Goal: Transaction & Acquisition: Purchase product/service

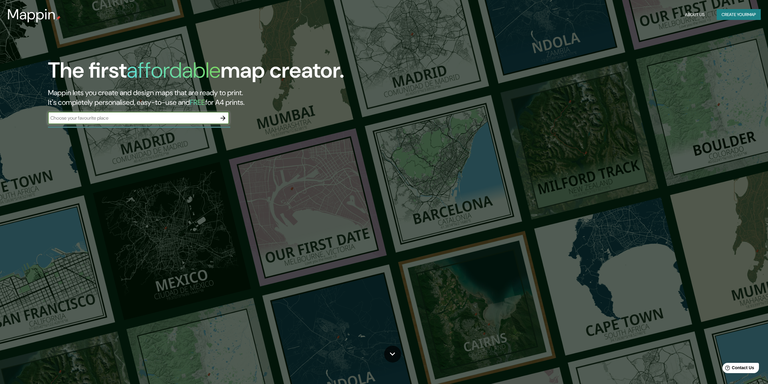
click at [730, 15] on button "Create your map" at bounding box center [739, 14] width 44 height 11
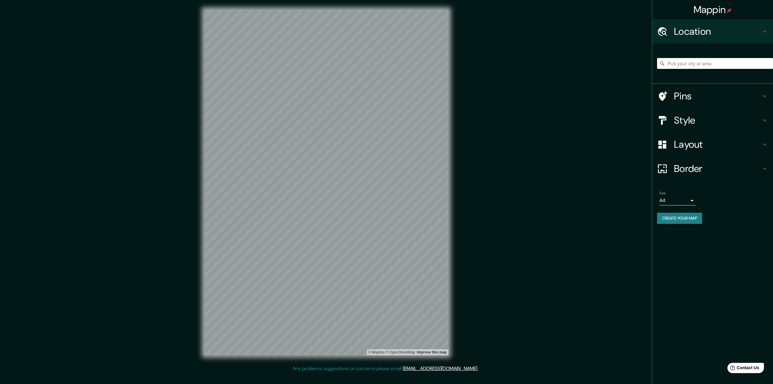
click at [691, 63] on input "Pick your city or area" at bounding box center [715, 63] width 116 height 11
click at [682, 63] on input "Pick your city or area" at bounding box center [715, 63] width 116 height 11
type input "Ixmiquilpan, [GEOGRAPHIC_DATA], [GEOGRAPHIC_DATA]"
click at [762, 115] on div "Style" at bounding box center [712, 120] width 121 height 24
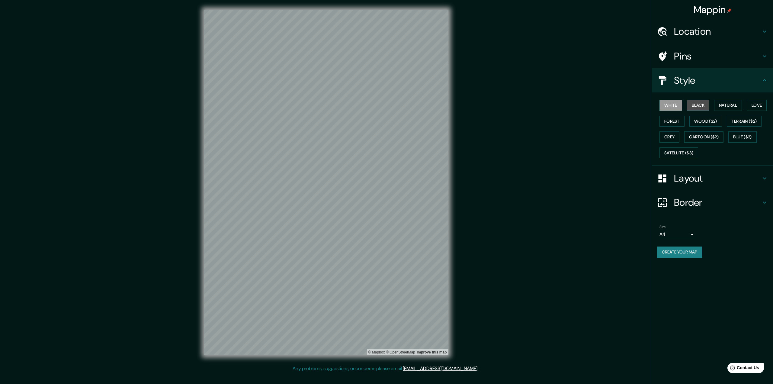
click at [697, 101] on button "Black" at bounding box center [698, 105] width 23 height 11
click at [721, 106] on button "Natural" at bounding box center [728, 105] width 28 height 11
click at [699, 106] on button "Black" at bounding box center [698, 105] width 23 height 11
click at [674, 103] on button "White" at bounding box center [670, 105] width 23 height 11
click at [759, 104] on button "Love" at bounding box center [757, 105] width 20 height 11
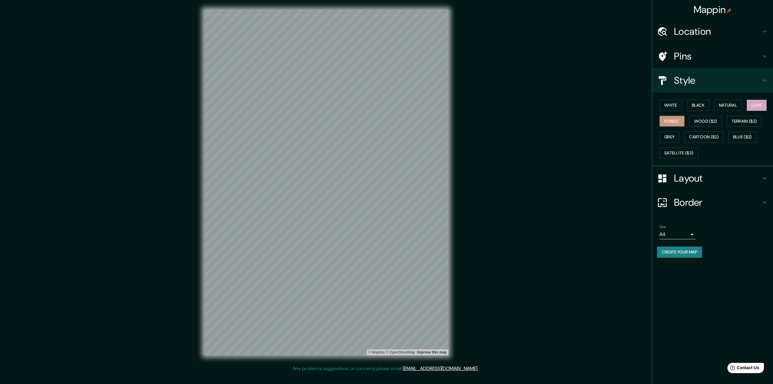
click at [665, 122] on button "Forest" at bounding box center [671, 121] width 25 height 11
click at [704, 123] on button "Wood ($2)" at bounding box center [705, 121] width 33 height 11
click at [736, 123] on button "Terrain ($2)" at bounding box center [744, 121] width 35 height 11
click at [671, 138] on button "Grey" at bounding box center [669, 136] width 20 height 11
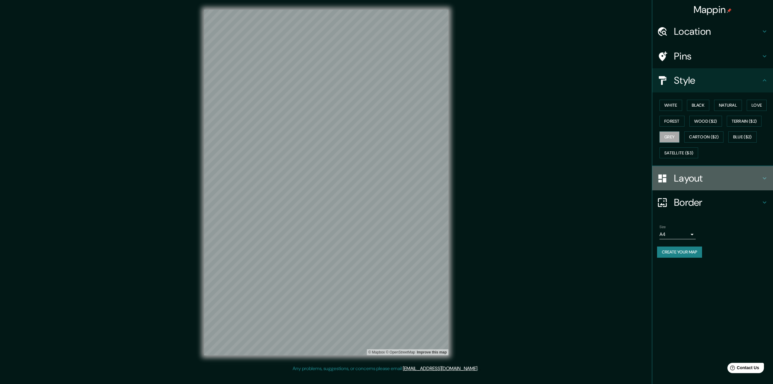
click at [705, 179] on h4 "Layout" at bounding box center [717, 178] width 87 height 12
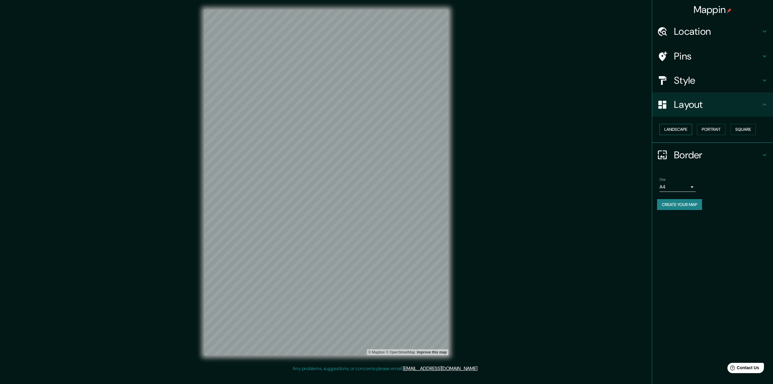
click at [686, 128] on button "Landscape" at bounding box center [675, 129] width 33 height 11
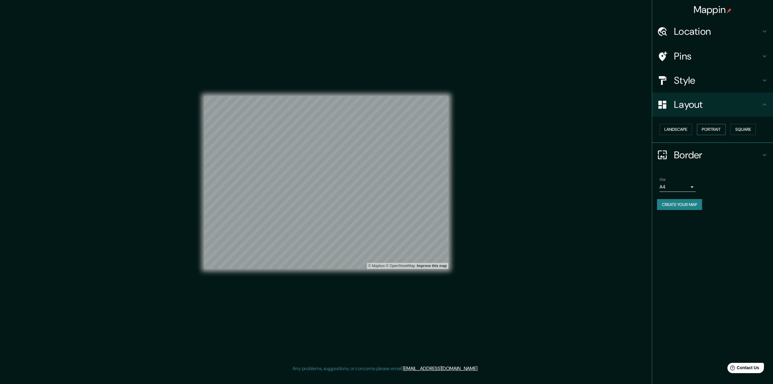
click at [719, 129] on button "Portrait" at bounding box center [711, 129] width 29 height 11
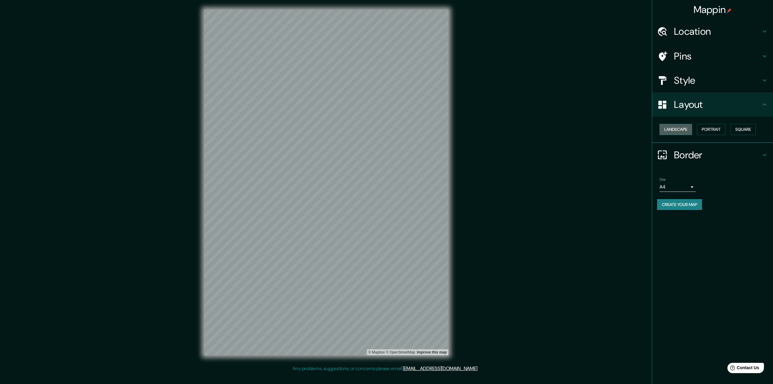
click at [685, 127] on button "Landscape" at bounding box center [675, 129] width 33 height 11
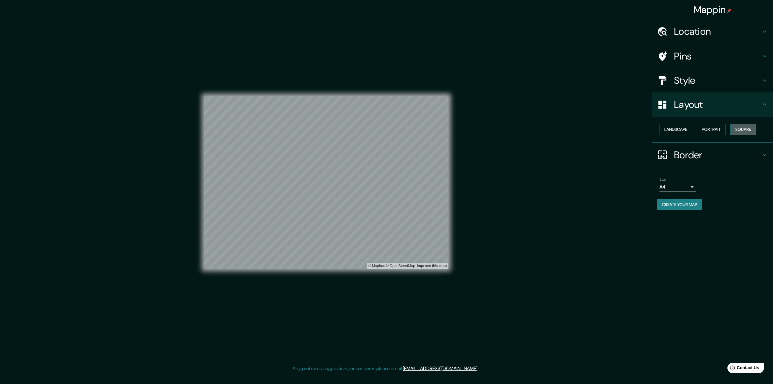
click at [739, 130] on button "Square" at bounding box center [742, 129] width 25 height 11
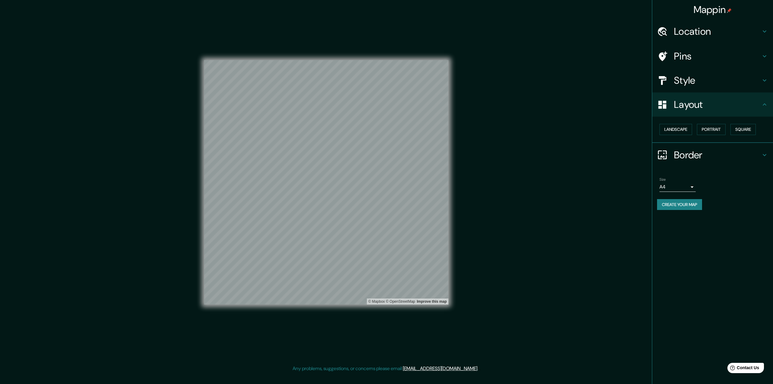
click at [694, 155] on h4 "Border" at bounding box center [717, 155] width 87 height 12
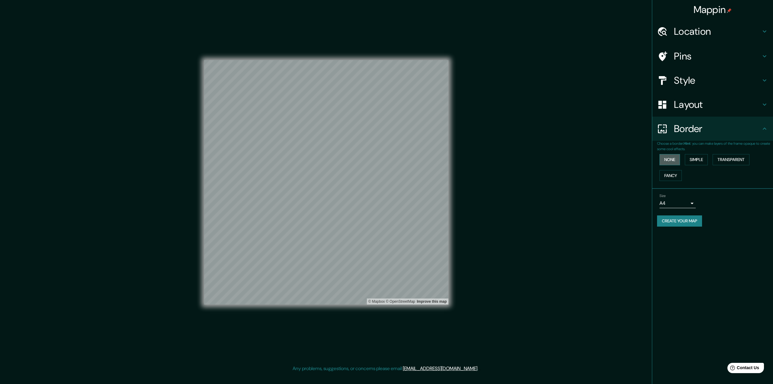
click at [673, 159] on button "None" at bounding box center [669, 159] width 21 height 11
click at [697, 164] on button "Simple" at bounding box center [696, 159] width 23 height 11
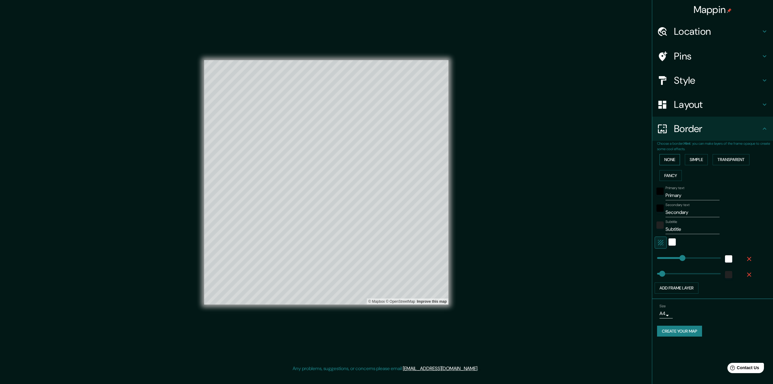
click at [669, 160] on button "None" at bounding box center [669, 159] width 21 height 11
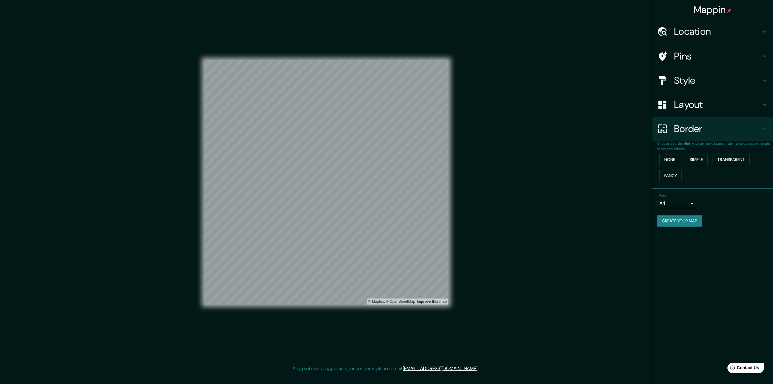
click at [725, 162] on button "Transparent" at bounding box center [730, 159] width 37 height 11
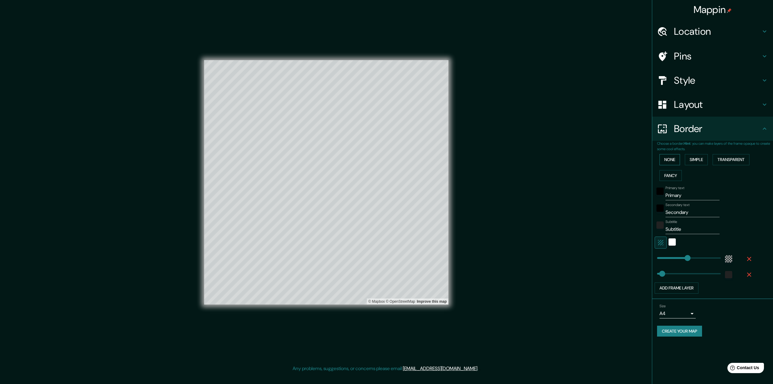
click at [674, 162] on button "None" at bounding box center [669, 159] width 21 height 11
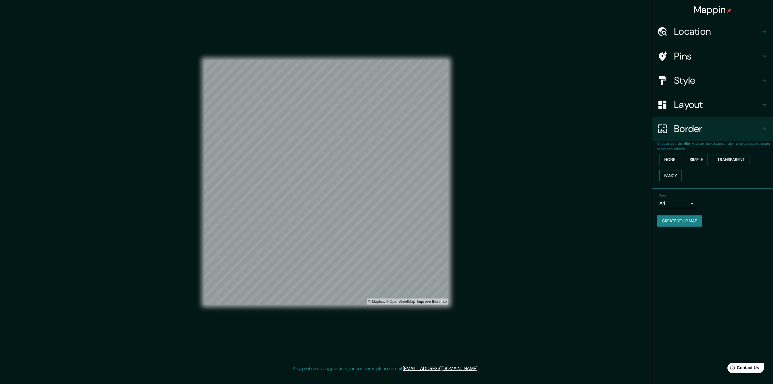
click at [674, 173] on button "Fancy" at bounding box center [670, 175] width 22 height 11
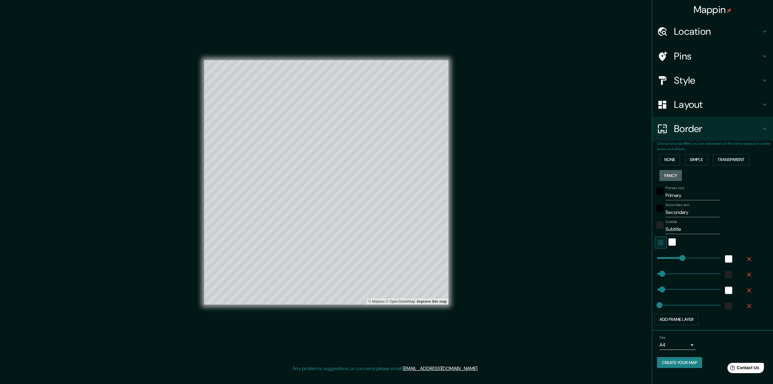
click at [674, 173] on button "Fancy" at bounding box center [670, 175] width 22 height 11
type input "324"
type input "65"
type input "32"
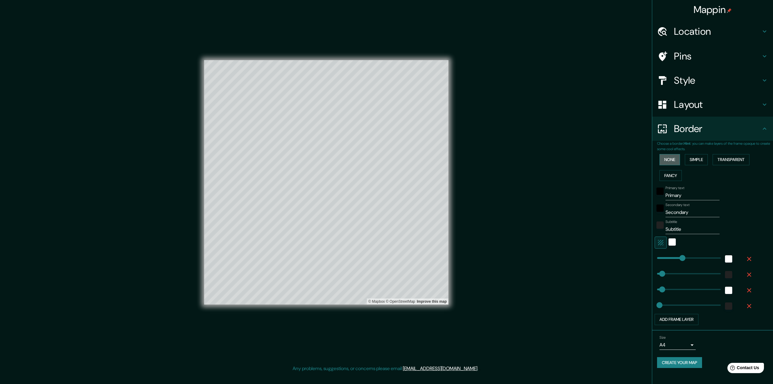
click at [673, 162] on button "None" at bounding box center [669, 159] width 21 height 11
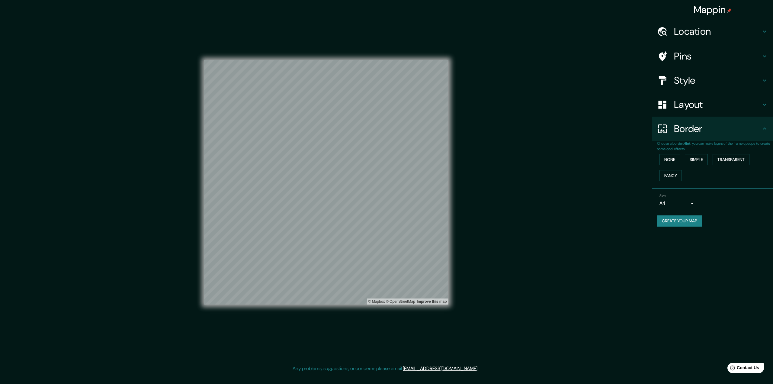
click at [758, 175] on div "None Simple Transparent Fancy" at bounding box center [715, 168] width 116 height 32
click at [674, 80] on h4 "Style" at bounding box center [717, 80] width 87 height 12
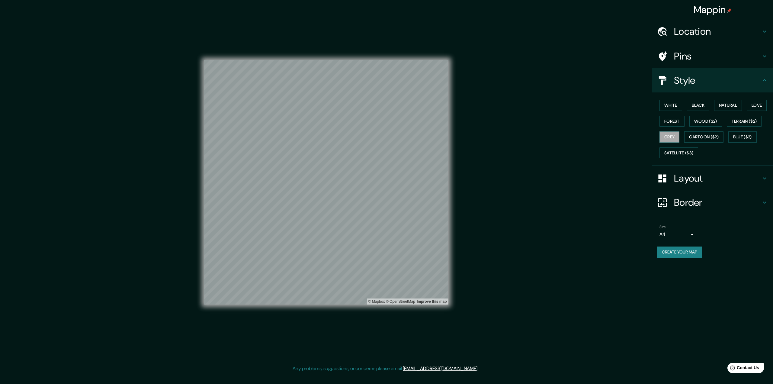
click at [703, 57] on h4 "Pins" at bounding box center [717, 56] width 87 height 12
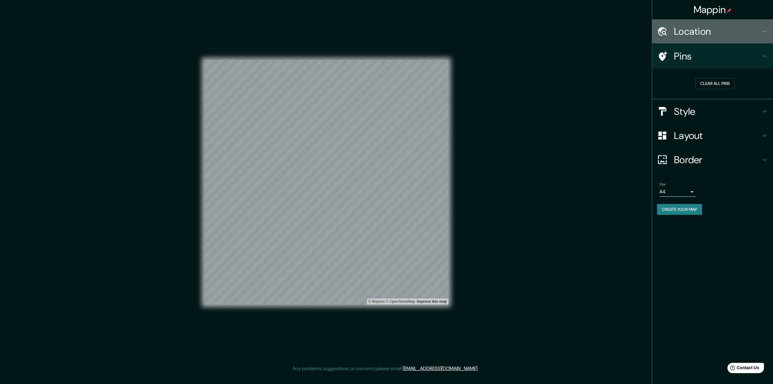
click at [702, 34] on h4 "Location" at bounding box center [717, 31] width 87 height 12
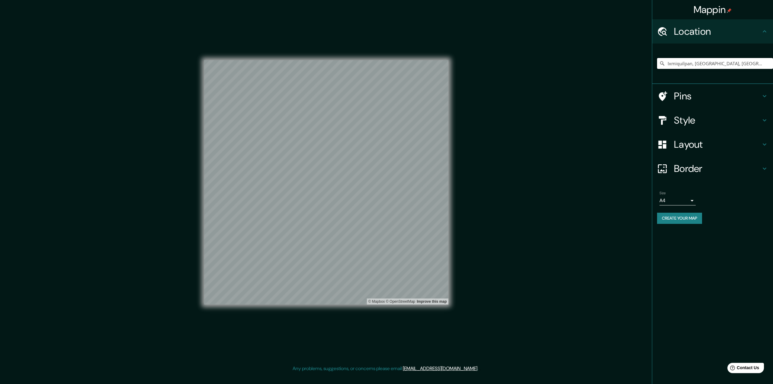
click at [690, 93] on h4 "Pins" at bounding box center [717, 96] width 87 height 12
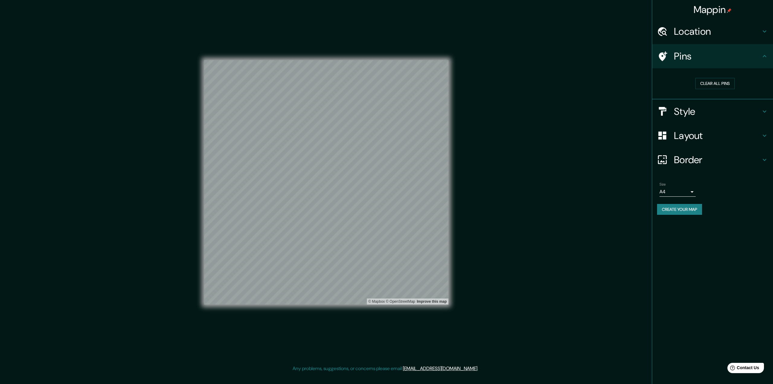
drag, startPoint x: 453, startPoint y: 116, endPoint x: 536, endPoint y: 140, distance: 86.6
click at [536, 140] on div "Mappin Location Ixmiquilpan, Hidalgo, México Ixmiquilpan Hidalgo, México Calle …" at bounding box center [386, 187] width 773 height 374
click at [702, 137] on h4 "Layout" at bounding box center [717, 136] width 87 height 12
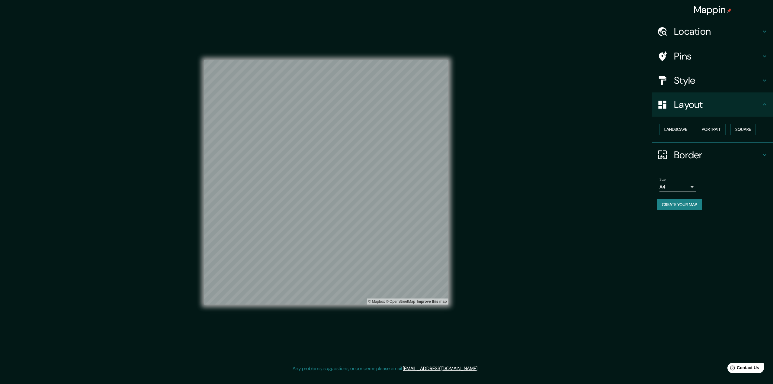
click at [695, 85] on h4 "Style" at bounding box center [717, 80] width 87 height 12
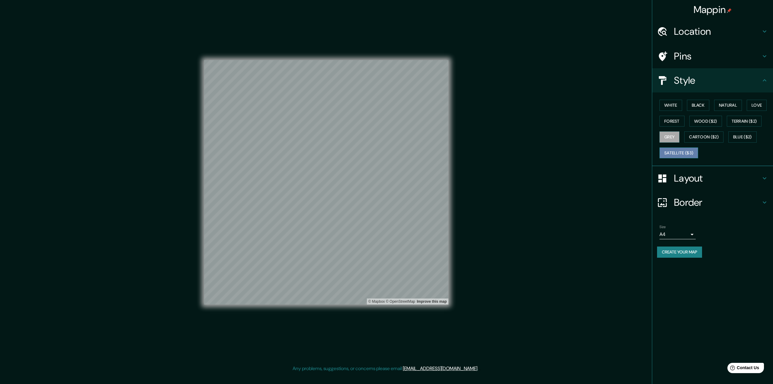
click at [677, 150] on button "Satellite ($3)" at bounding box center [678, 152] width 39 height 11
click at [704, 104] on button "Black" at bounding box center [698, 105] width 23 height 11
click at [662, 104] on button "White" at bounding box center [670, 105] width 23 height 11
click at [693, 103] on button "Black" at bounding box center [698, 105] width 23 height 11
click at [752, 104] on button "Love" at bounding box center [757, 105] width 20 height 11
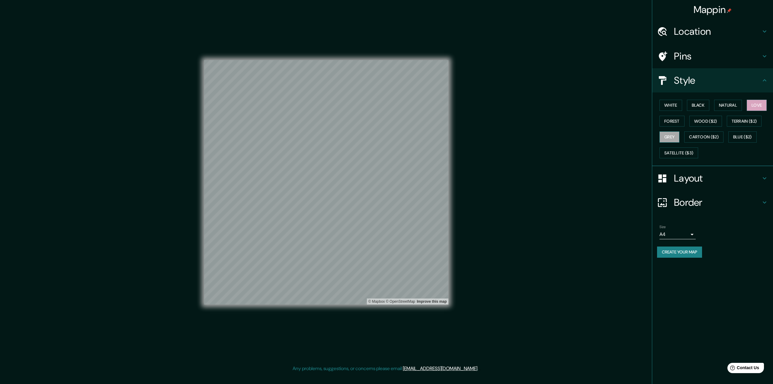
click at [661, 136] on button "Grey" at bounding box center [669, 136] width 20 height 11
drag, startPoint x: 453, startPoint y: 206, endPoint x: 575, endPoint y: 210, distance: 122.0
click at [570, 203] on div "Mappin Location Ixmiquilpan, Hidalgo, México Ixmiquilpan Hidalgo, México Calle …" at bounding box center [386, 187] width 773 height 374
click at [692, 252] on button "Create your map" at bounding box center [679, 251] width 45 height 11
click at [742, 283] on div "Mappin Location Ixmiquilpan, Hidalgo, México Ixmiquilpan Hidalgo, México Calle …" at bounding box center [712, 192] width 121 height 384
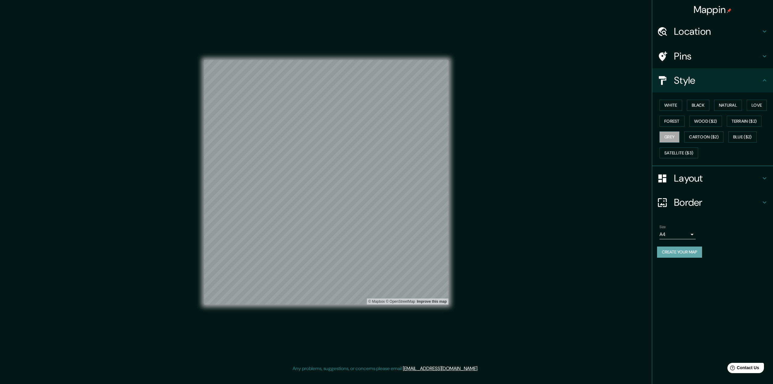
click at [662, 248] on button "Create your map" at bounding box center [679, 251] width 45 height 11
click at [682, 255] on button "Create your map" at bounding box center [679, 251] width 45 height 11
drag, startPoint x: 682, startPoint y: 255, endPoint x: 726, endPoint y: 271, distance: 46.8
click at [726, 270] on div "Mappin Location Ixmiquilpan, Hidalgo, México Ixmiquilpan Hidalgo, México Calle …" at bounding box center [712, 192] width 121 height 384
click at [680, 254] on button "Create your map" at bounding box center [679, 251] width 45 height 11
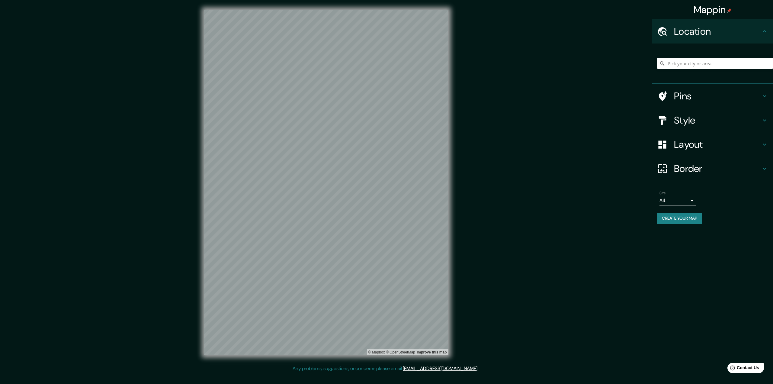
click at [684, 60] on input "Pick your city or area" at bounding box center [715, 63] width 116 height 11
type input "Ixmiquilpan, [GEOGRAPHIC_DATA], [GEOGRAPHIC_DATA]"
click at [700, 143] on h4 "Layout" at bounding box center [717, 144] width 87 height 12
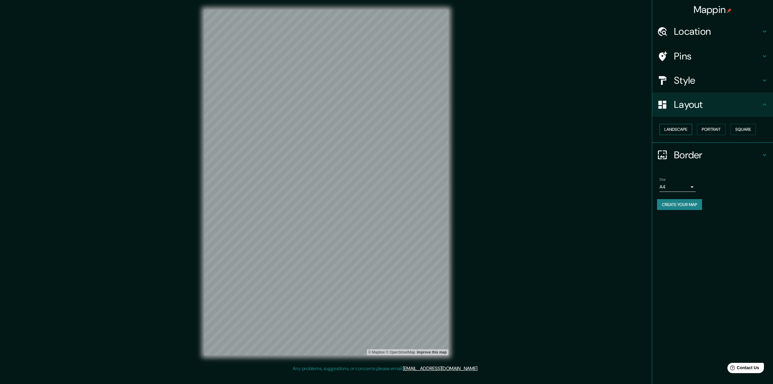
click at [685, 128] on button "Landscape" at bounding box center [675, 129] width 33 height 11
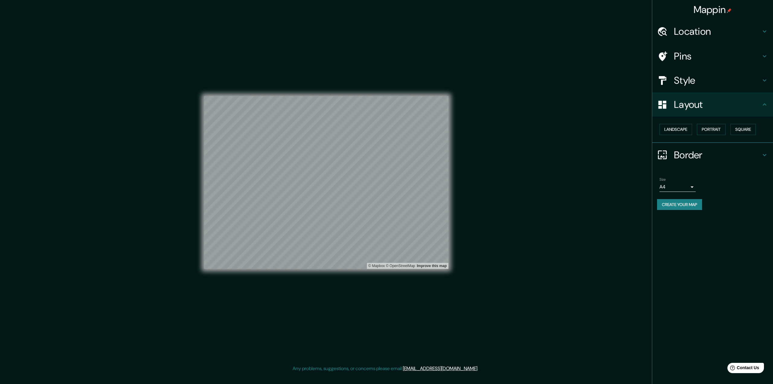
click at [705, 80] on h4 "Style" at bounding box center [717, 80] width 87 height 12
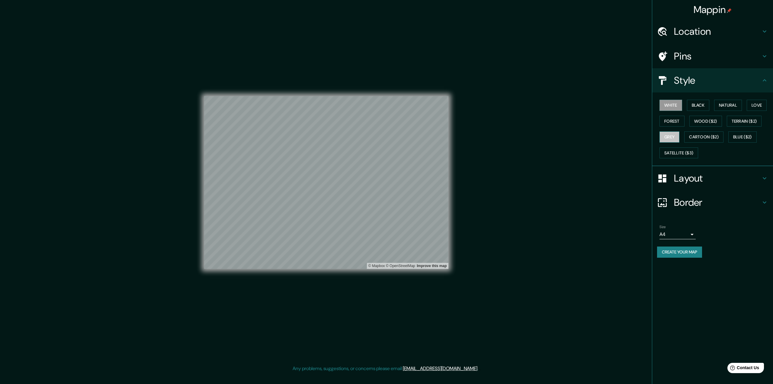
click at [668, 133] on button "Grey" at bounding box center [669, 136] width 20 height 11
click at [714, 205] on h4 "Border" at bounding box center [717, 202] width 87 height 12
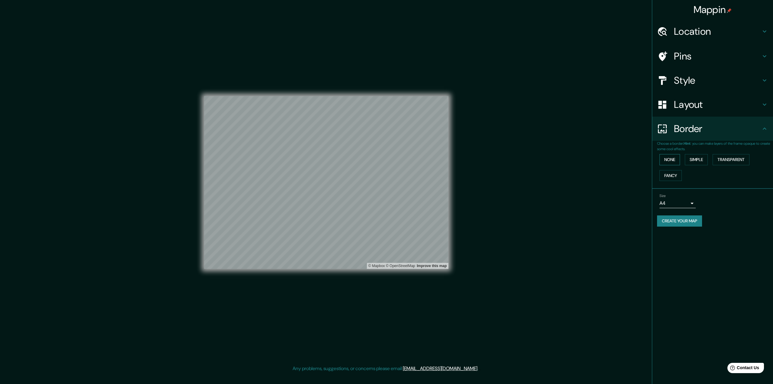
click at [670, 158] on button "None" at bounding box center [669, 159] width 21 height 11
click at [677, 219] on button "Create your map" at bounding box center [679, 220] width 45 height 11
